Goal: Task Accomplishment & Management: Use online tool/utility

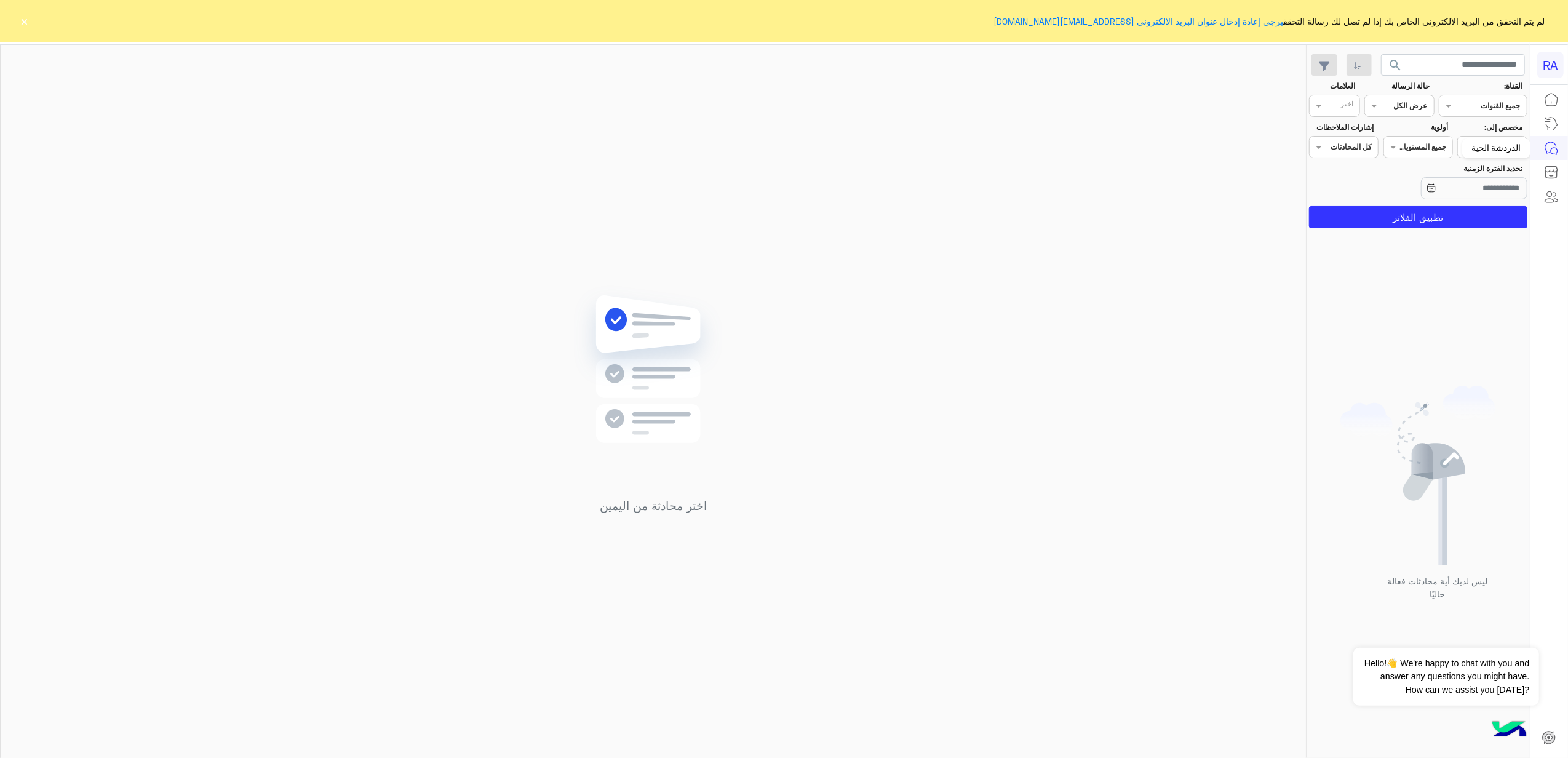
click at [1501, 145] on div "الدردشة الحية" at bounding box center [1496, 148] width 68 height 20
click at [1479, 150] on div at bounding box center [1492, 146] width 68 height 12
click at [1470, 188] on div "غير معينة" at bounding box center [1491, 196] width 69 height 24
click at [1469, 153] on span at bounding box center [1466, 146] width 15 height 13
click at [1494, 226] on div "الوارد لديك" at bounding box center [1491, 220] width 69 height 24
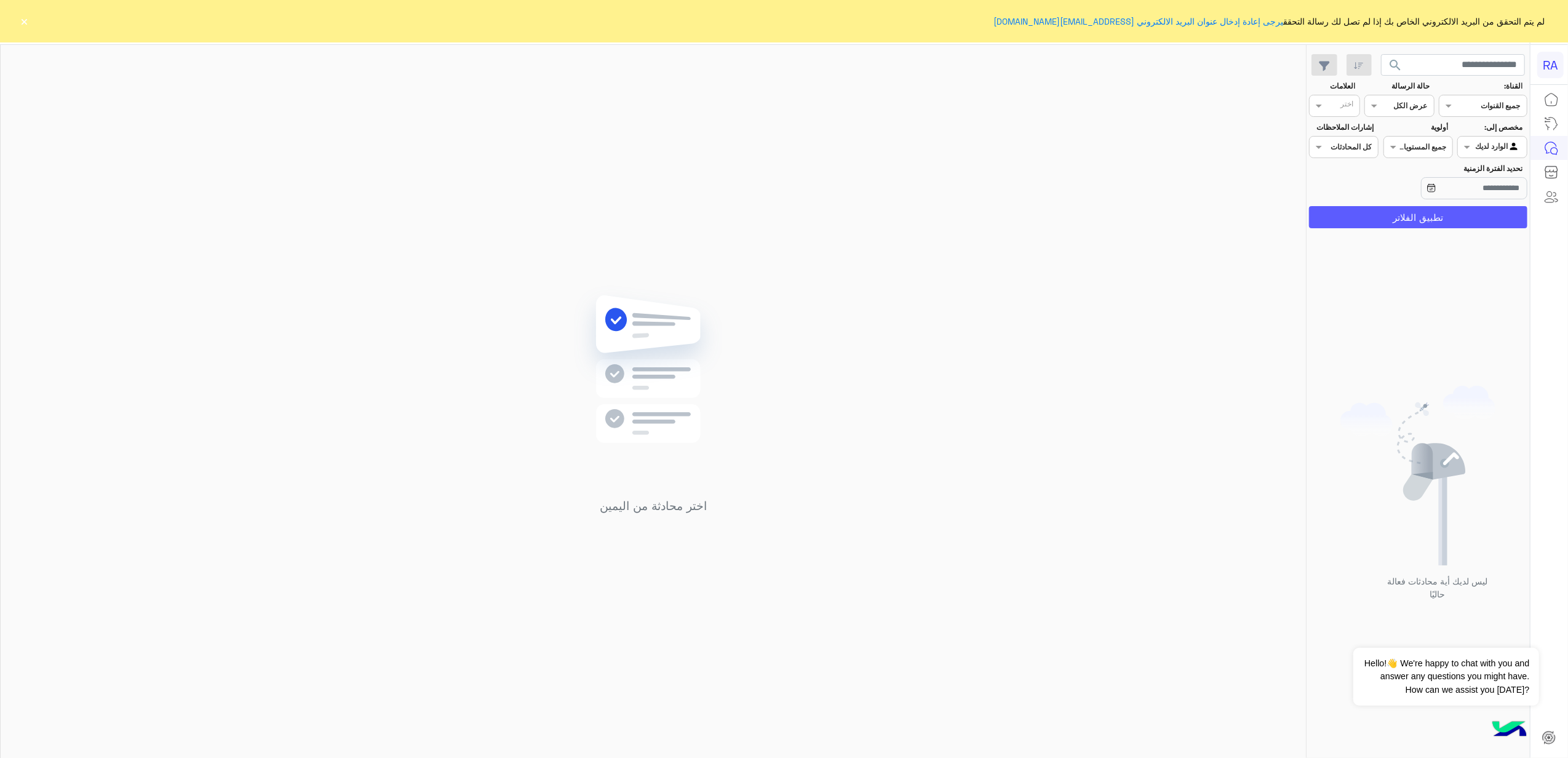
click at [1471, 217] on button "تطبيق الفلاتر" at bounding box center [1419, 217] width 219 height 22
click at [26, 23] on button "×" at bounding box center [25, 21] width 12 height 12
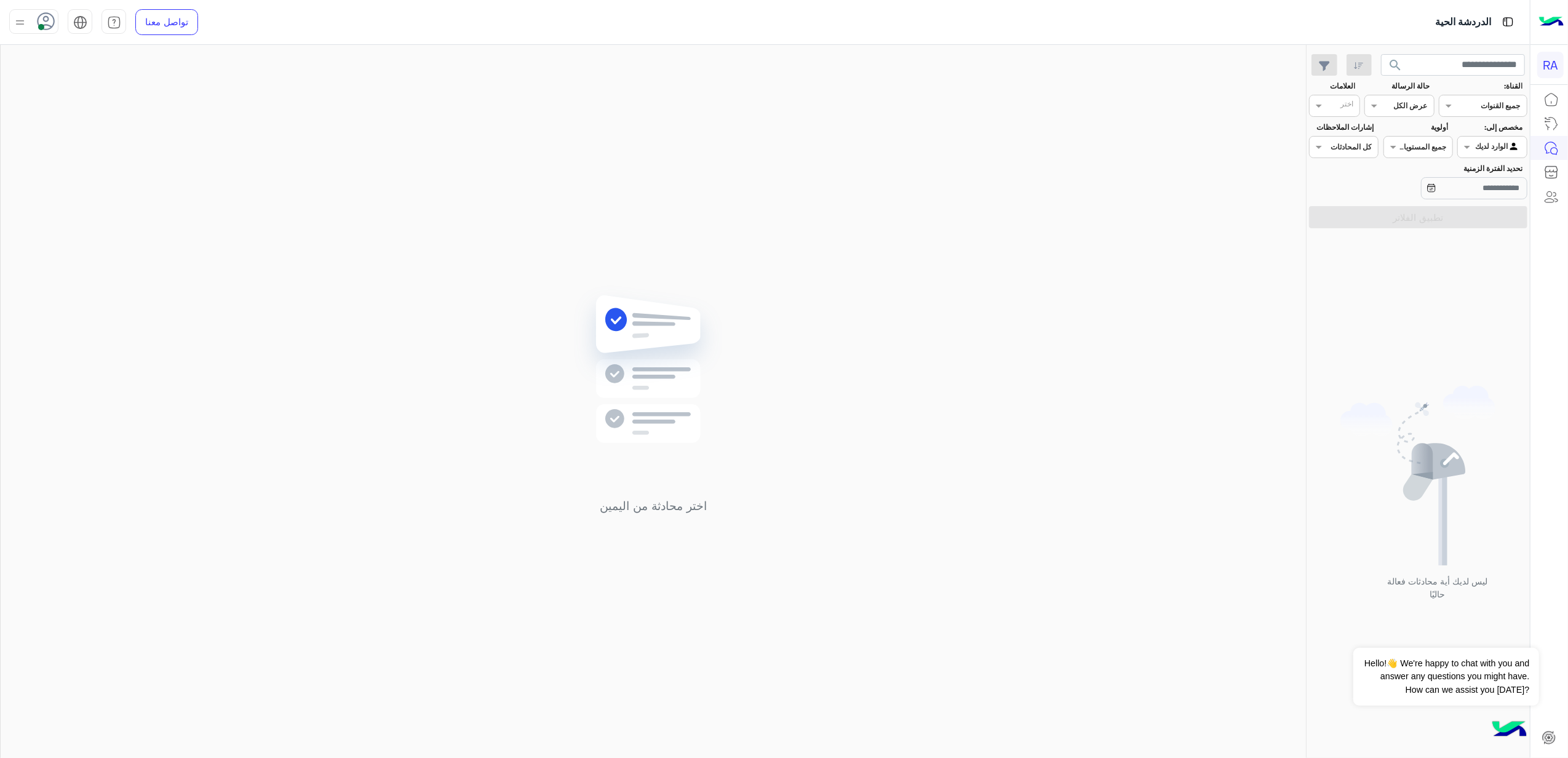
click at [1496, 149] on input "text" at bounding box center [1506, 145] width 28 height 11
click at [1489, 198] on b "غير معينة" at bounding box center [1492, 195] width 33 height 10
click at [1475, 219] on button "تطبيق الفلاتر" at bounding box center [1419, 217] width 219 height 22
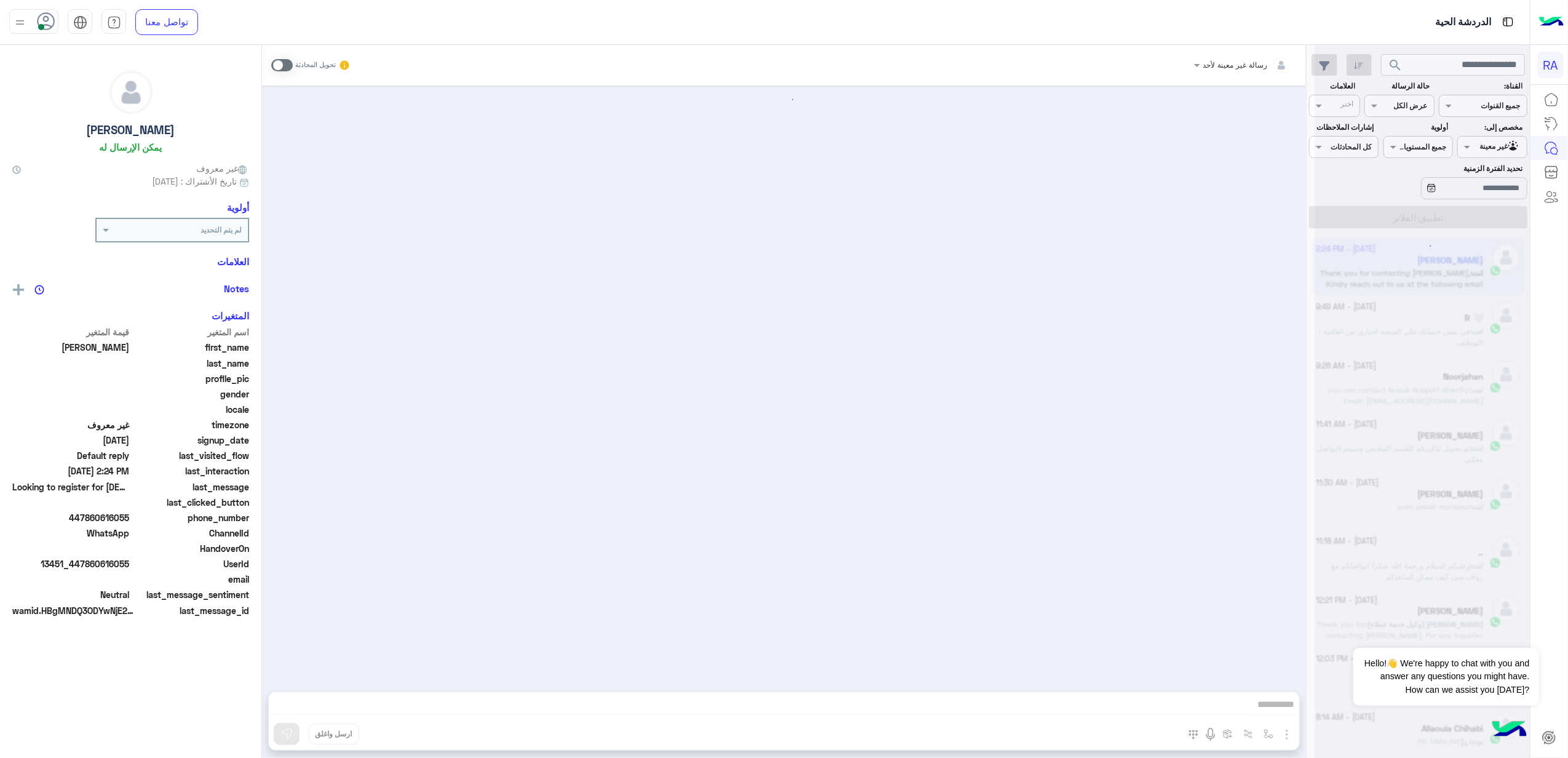
scroll to position [1150, 0]
